Goal: Task Accomplishment & Management: Use online tool/utility

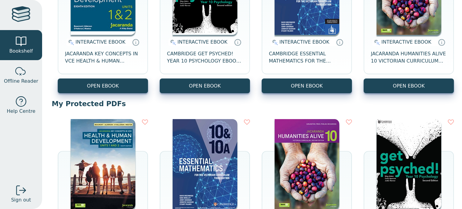
scroll to position [241, 0]
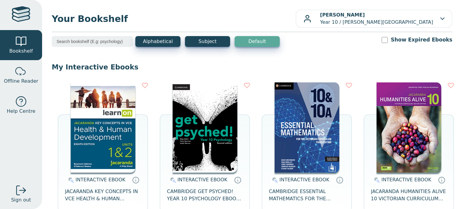
click at [131, 70] on p "My Interactive Ebooks" at bounding box center [252, 67] width 401 height 9
click at [112, 147] on img at bounding box center [103, 127] width 65 height 90
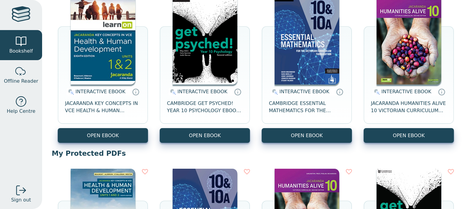
scroll to position [141, 0]
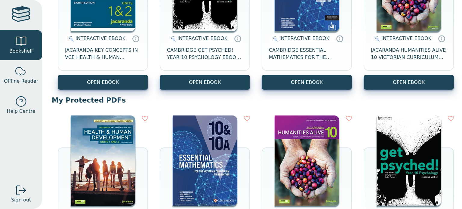
click at [89, 159] on img at bounding box center [103, 160] width 65 height 90
